Goal: Task Accomplishment & Management: Manage account settings

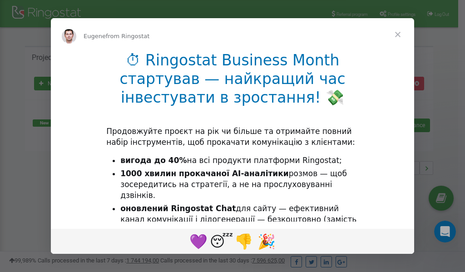
click at [399, 34] on span "Close" at bounding box center [397, 34] width 33 height 33
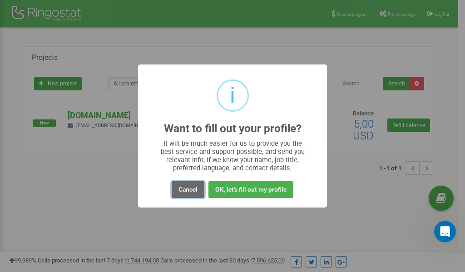
click at [189, 187] on button "Cancel" at bounding box center [188, 189] width 33 height 17
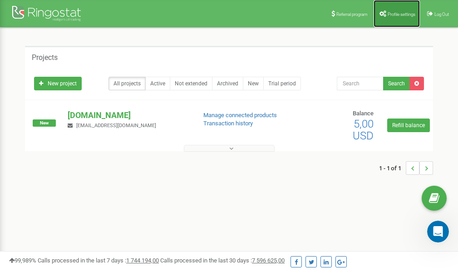
click at [394, 12] on span "Profile settings" at bounding box center [402, 14] width 28 height 5
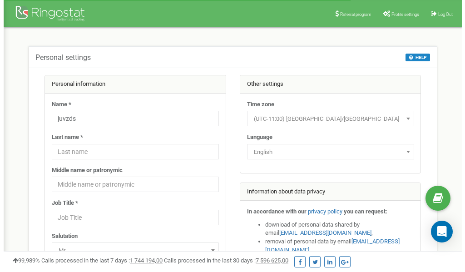
scroll to position [45, 0]
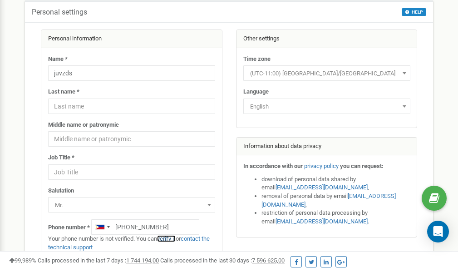
click at [173, 238] on link "verify it" at bounding box center [166, 238] width 19 height 7
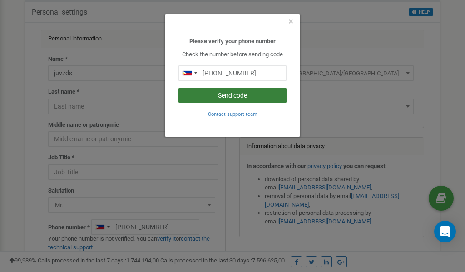
click at [239, 94] on button "Send code" at bounding box center [232, 95] width 108 height 15
